Goal: Find specific fact: Find specific fact

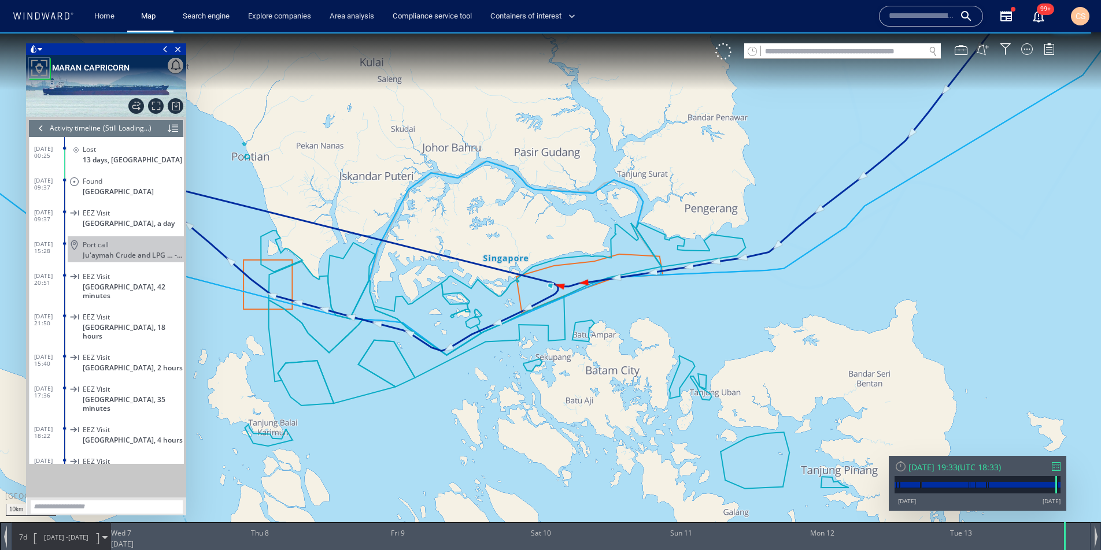
click at [42, 131] on div at bounding box center [41, 128] width 13 height 17
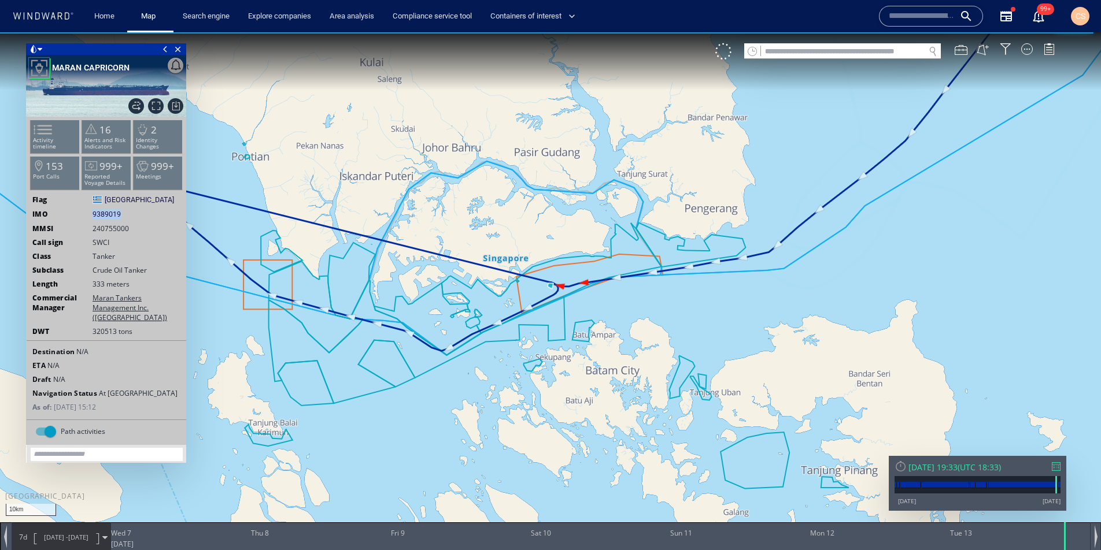
drag, startPoint x: 121, startPoint y: 214, endPoint x: 77, endPoint y: 215, distance: 44.0
click at [77, 215] on div "IMO 9389019 9389019" at bounding box center [107, 214] width 160 height 10
copy div "9389019"
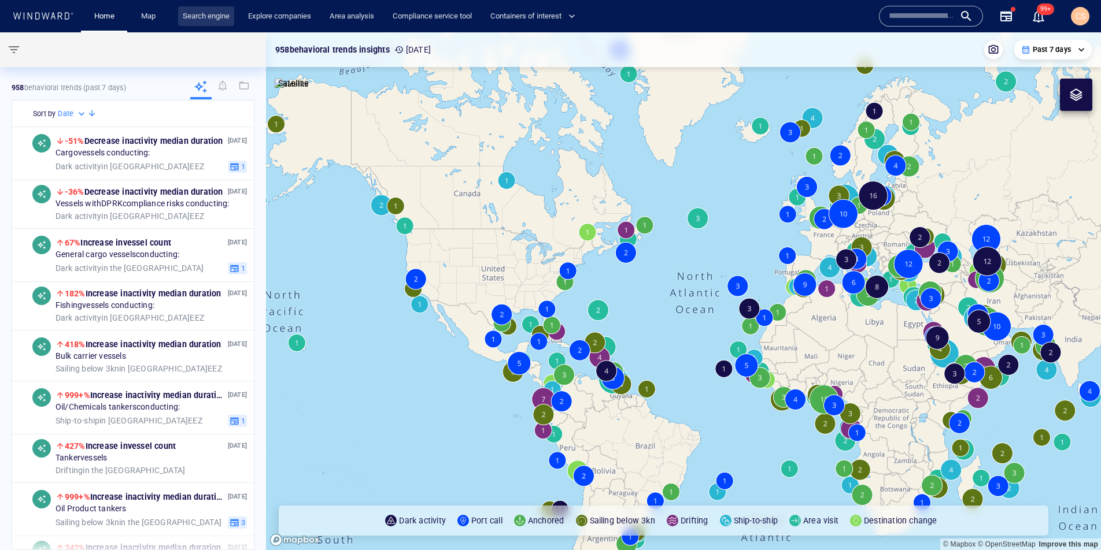
click at [212, 13] on link "Search engine" at bounding box center [206, 16] width 56 height 20
